Goal: Information Seeking & Learning: Check status

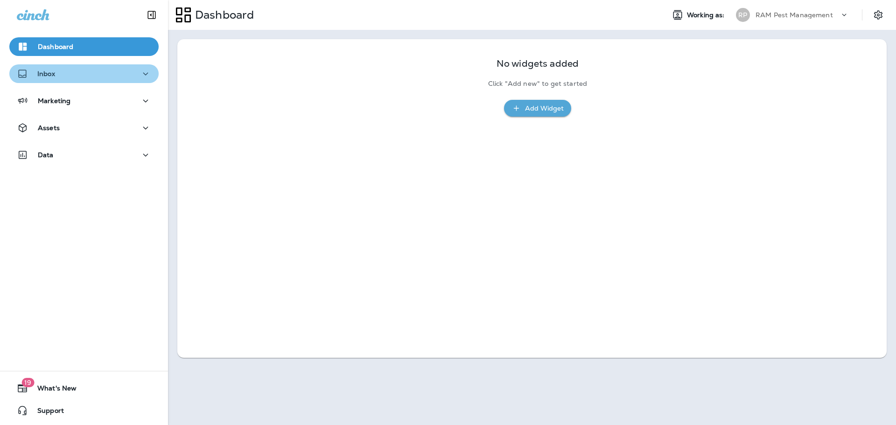
click at [104, 82] on button "Inbox" at bounding box center [83, 73] width 149 height 19
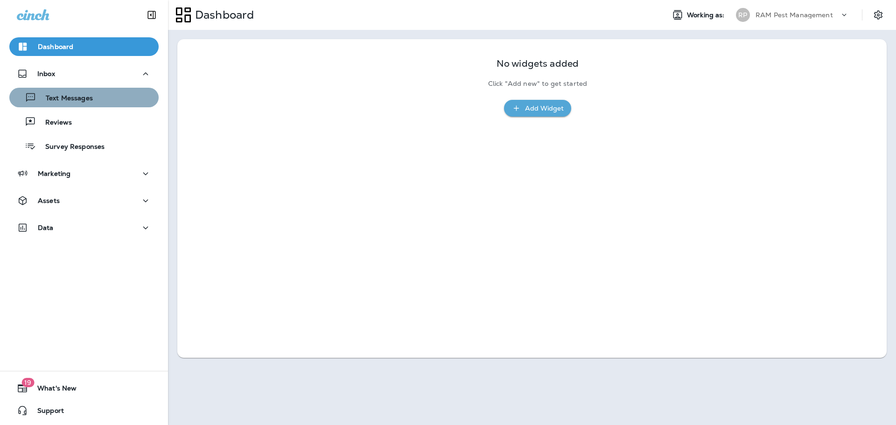
click at [90, 98] on p "Text Messages" at bounding box center [64, 98] width 56 height 9
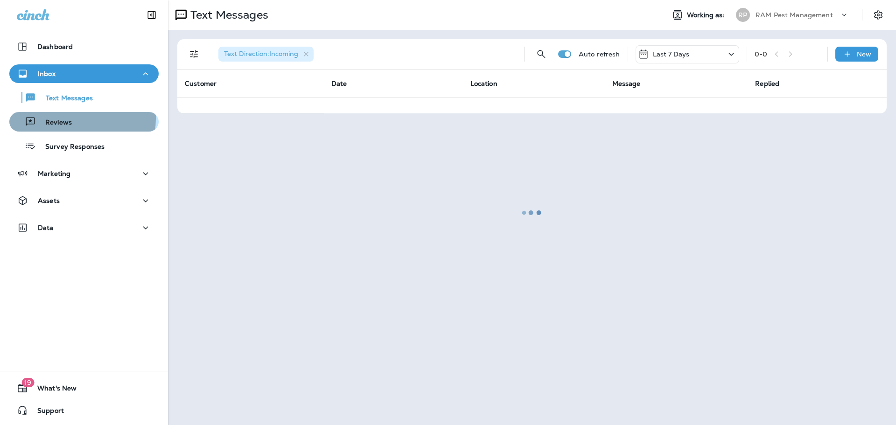
click at [72, 118] on div "Reviews" at bounding box center [84, 122] width 142 height 14
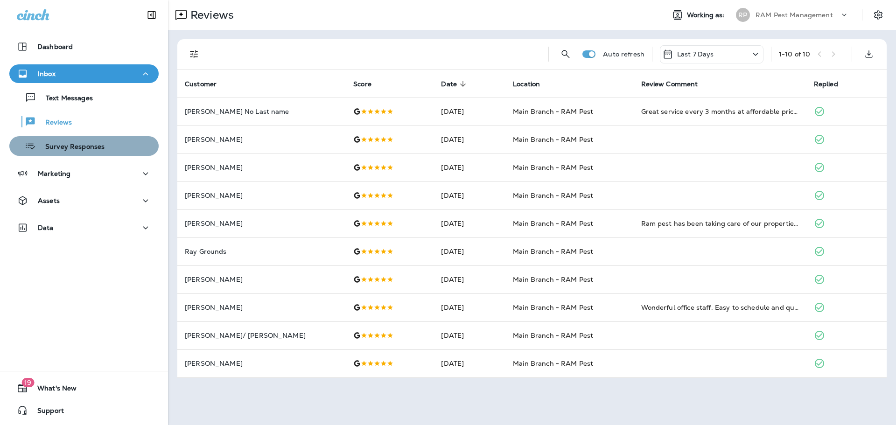
click at [84, 144] on p "Survey Responses" at bounding box center [70, 147] width 69 height 9
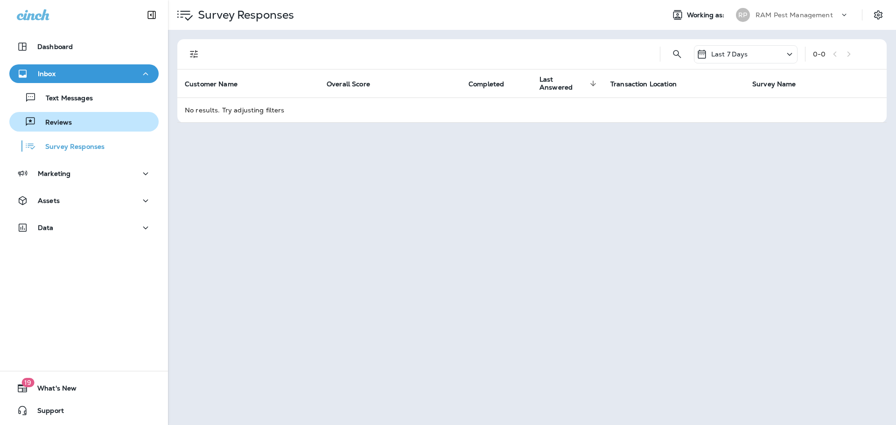
click at [71, 118] on div "Reviews" at bounding box center [84, 122] width 142 height 14
